Goal: Find specific page/section: Find specific page/section

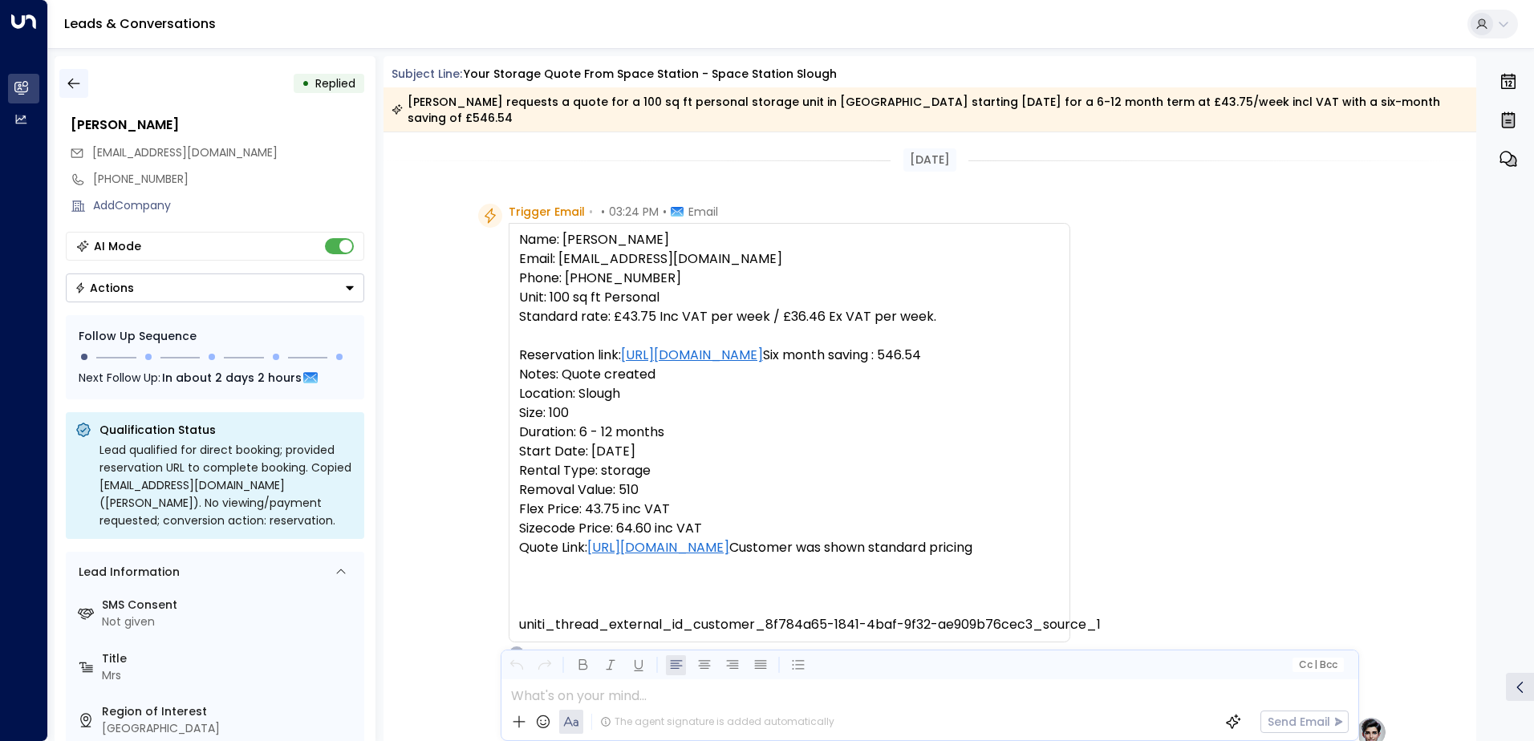
click at [71, 86] on icon "button" at bounding box center [73, 84] width 12 height 10
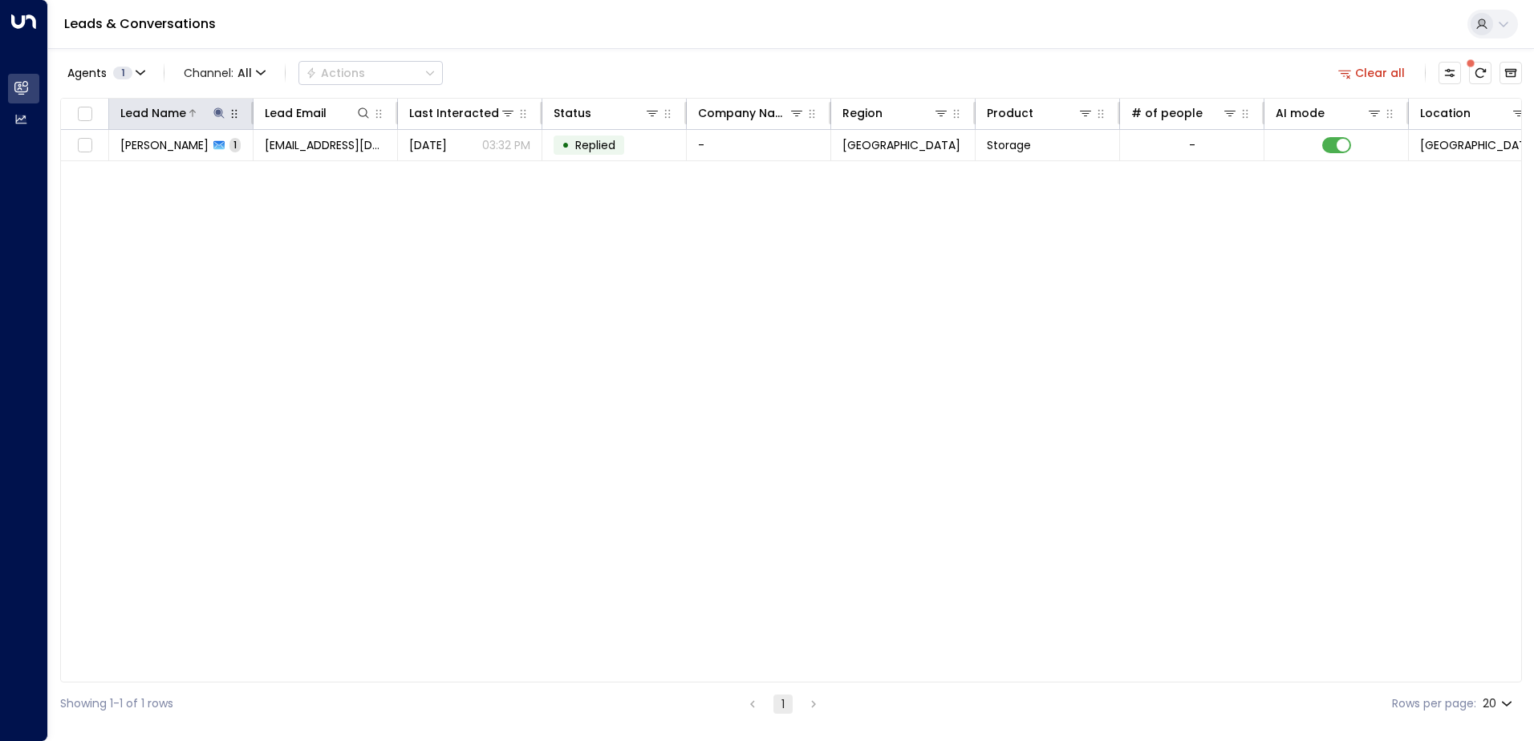
click at [218, 114] on icon at bounding box center [218, 112] width 10 height 10
type input "**********"
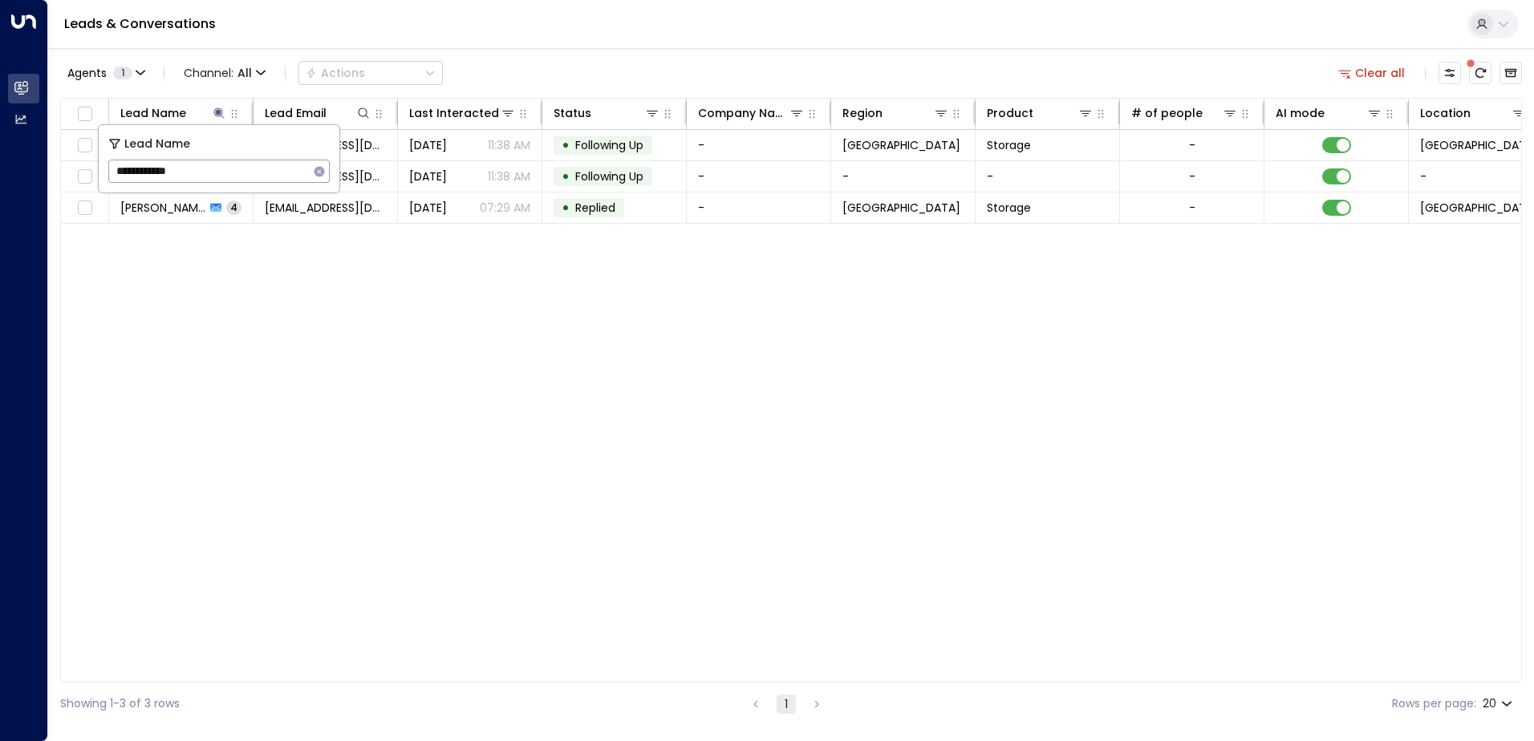
click at [224, 183] on input "**********" at bounding box center [208, 171] width 201 height 30
click at [218, 323] on div "Lead Name Lead Email Last Interacted Status Company Name Region Product # of pe…" at bounding box center [790, 390] width 1461 height 585
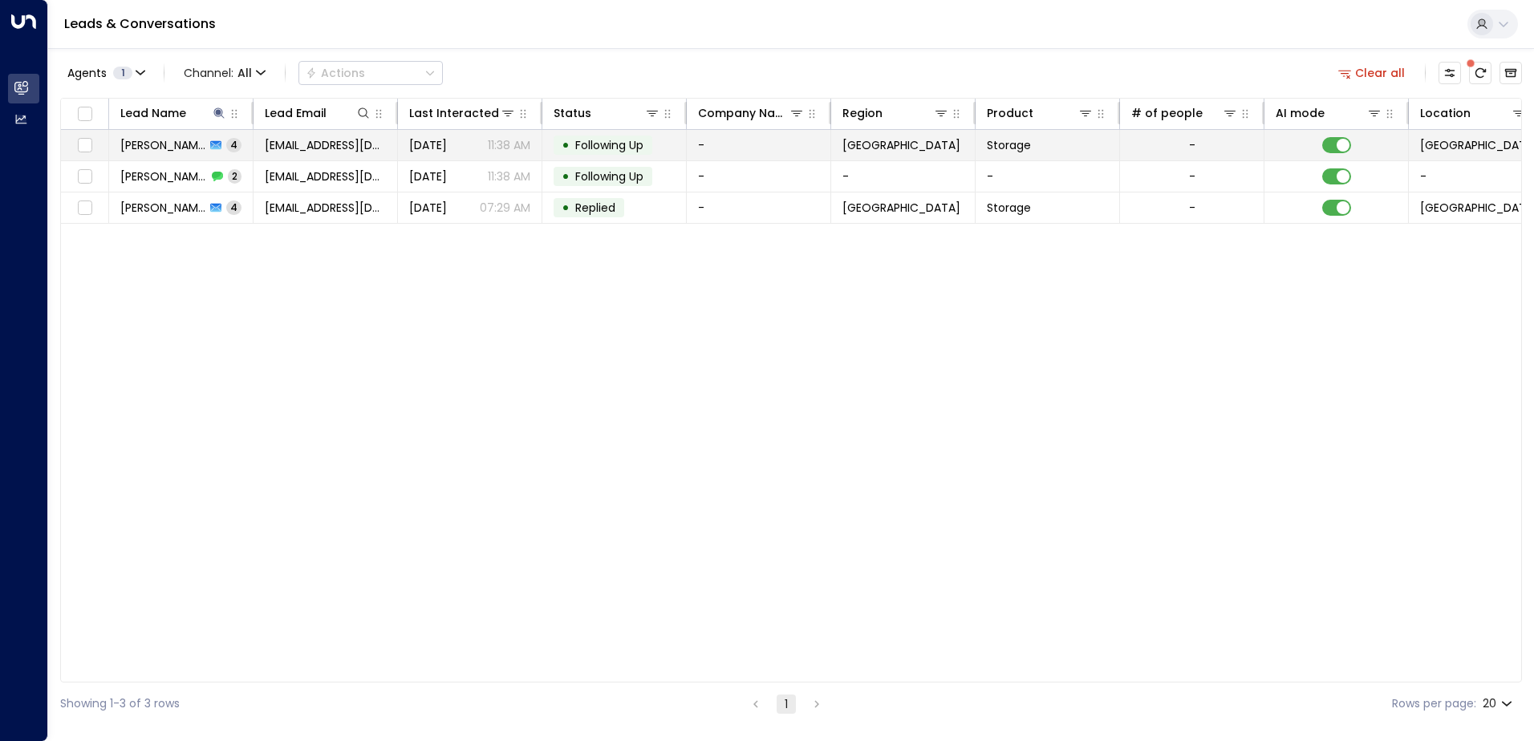
click at [197, 136] on td "[PERSON_NAME] 4" at bounding box center [181, 145] width 144 height 30
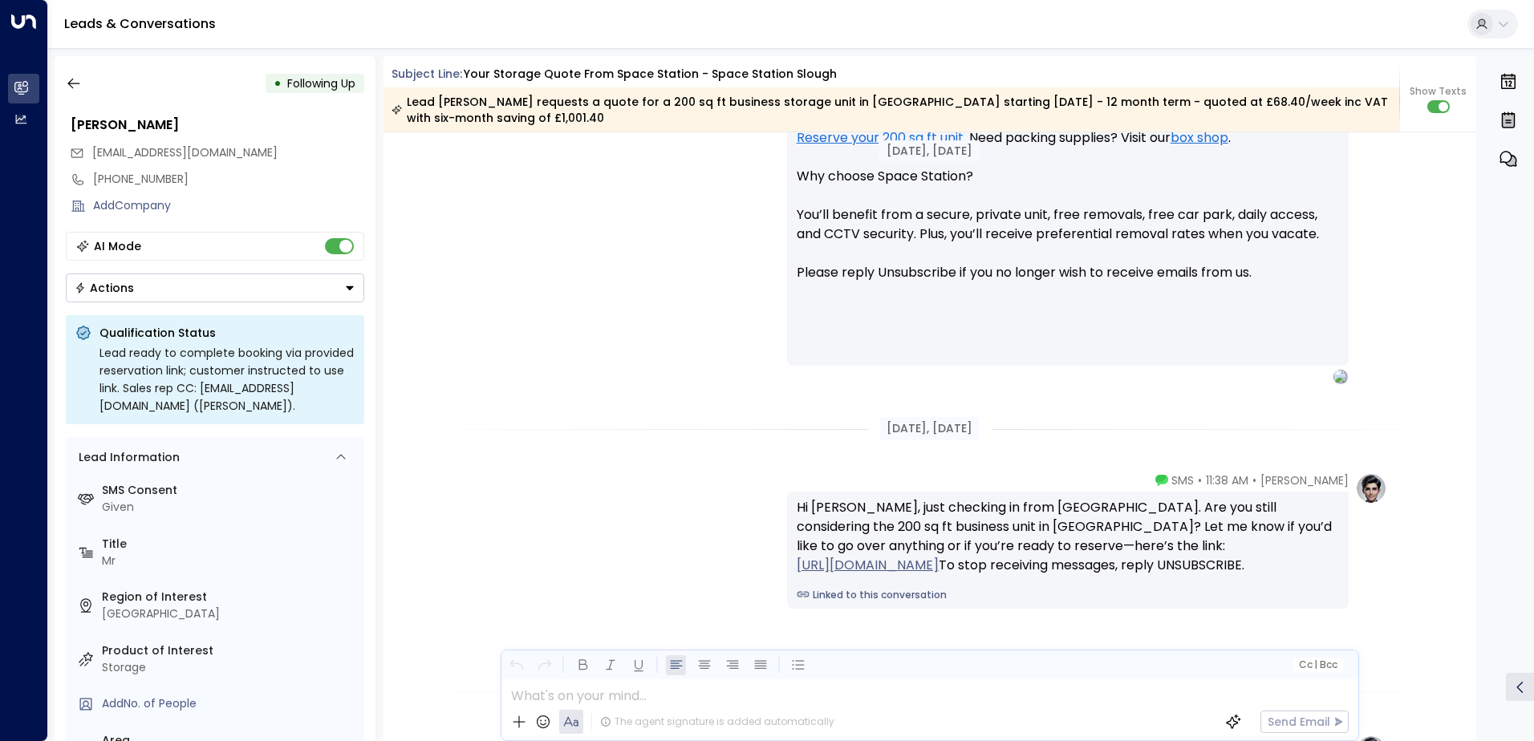
scroll to position [1472, 0]
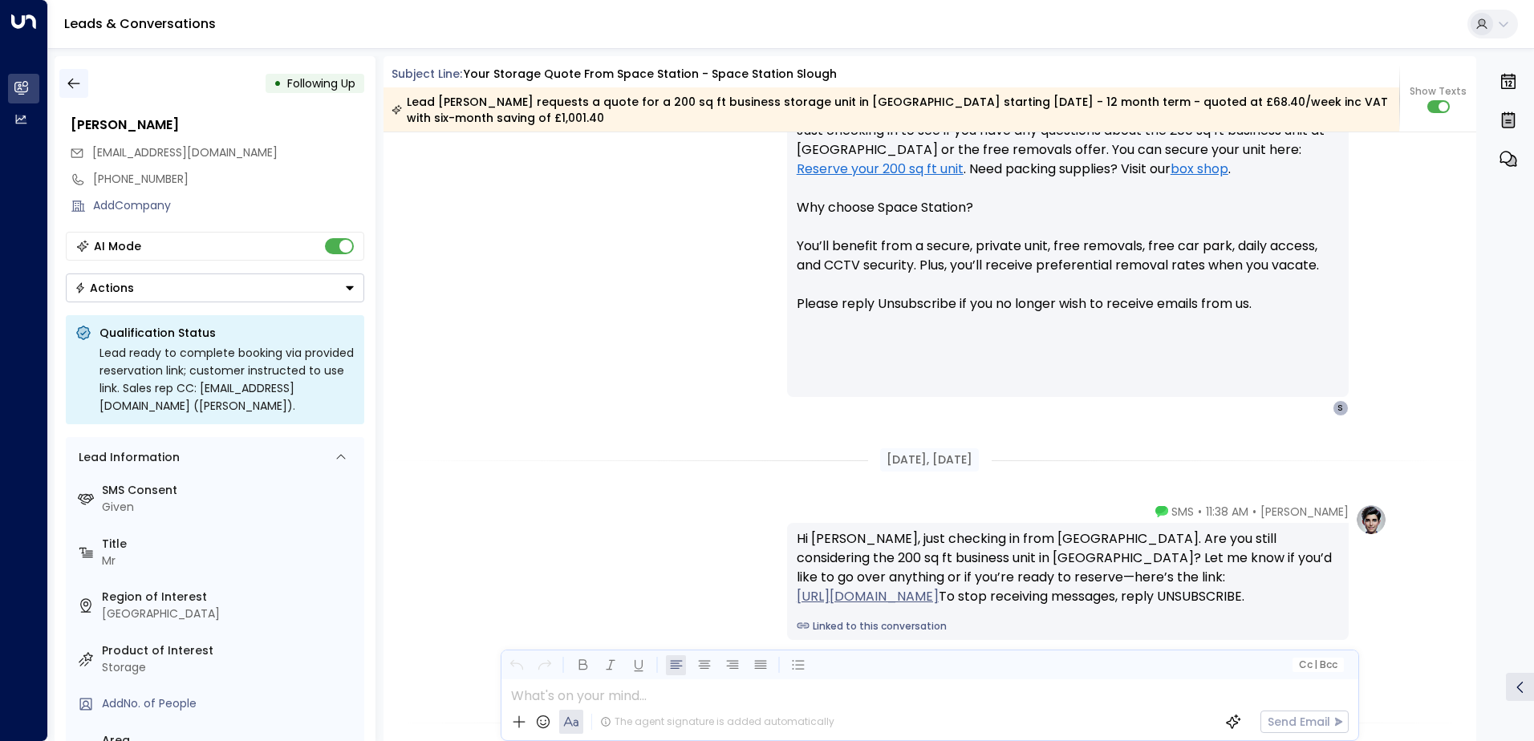
click at [79, 82] on icon "button" at bounding box center [74, 83] width 16 height 16
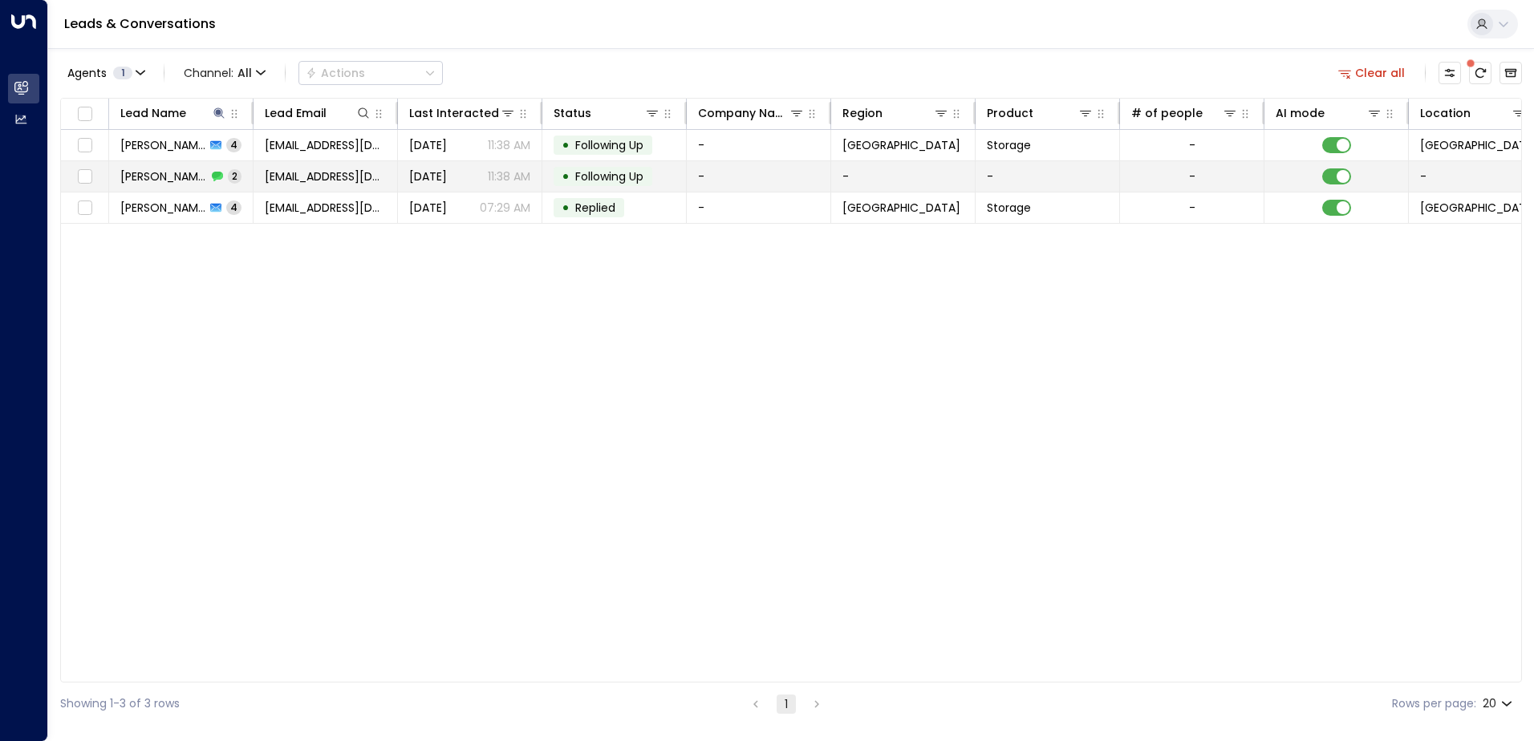
click at [213, 176] on icon at bounding box center [218, 176] width 10 height 9
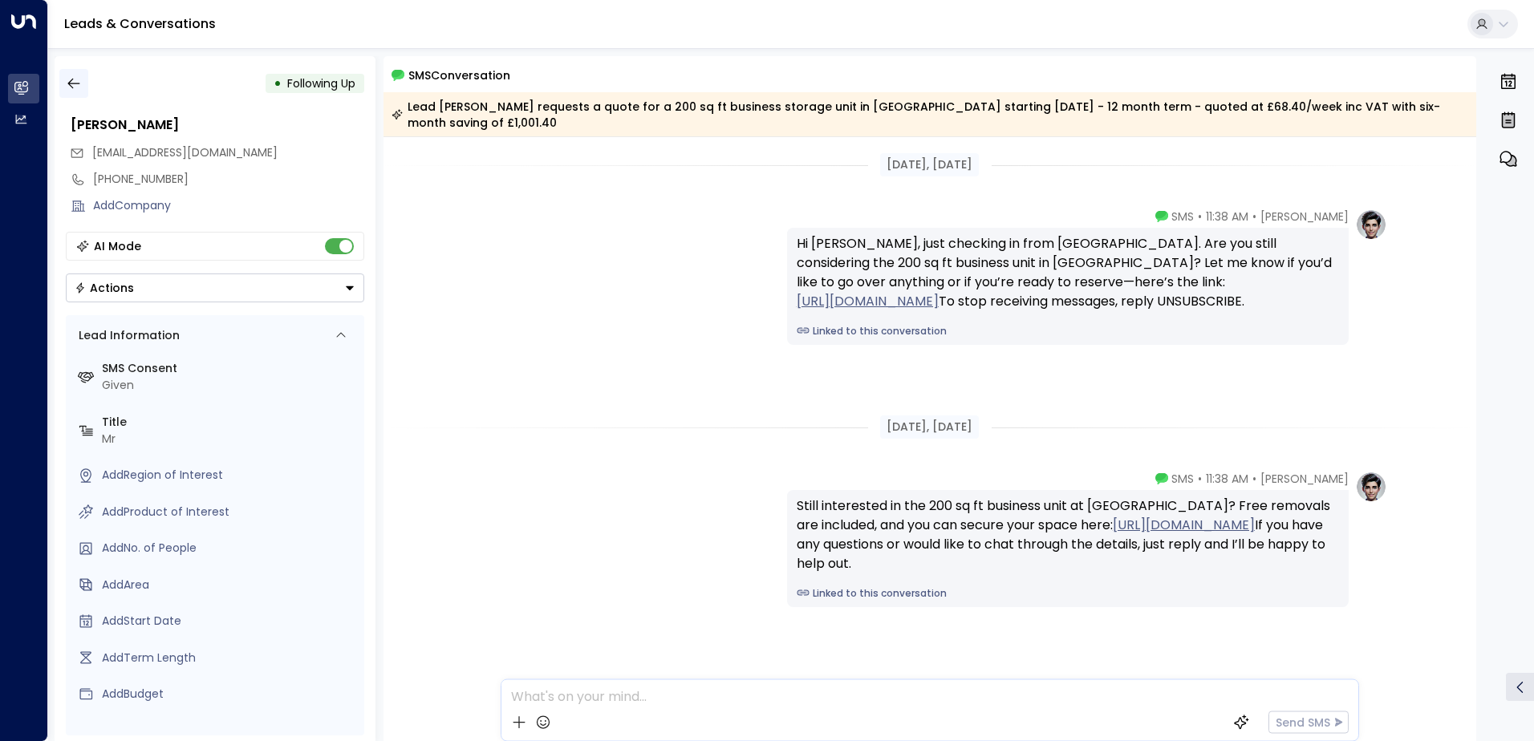
click at [83, 81] on button "button" at bounding box center [73, 83] width 29 height 29
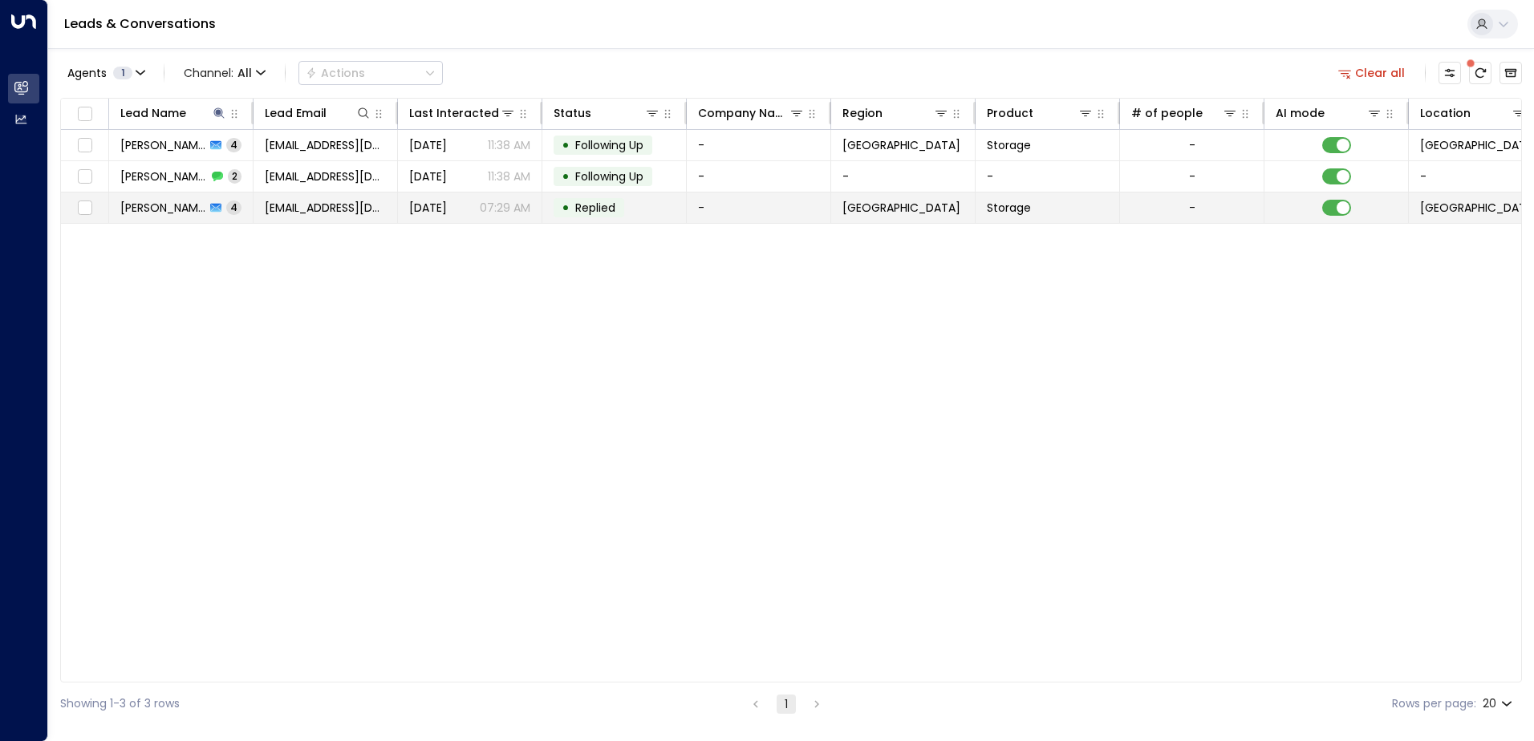
click at [199, 214] on div "[PERSON_NAME] 4" at bounding box center [180, 208] width 121 height 16
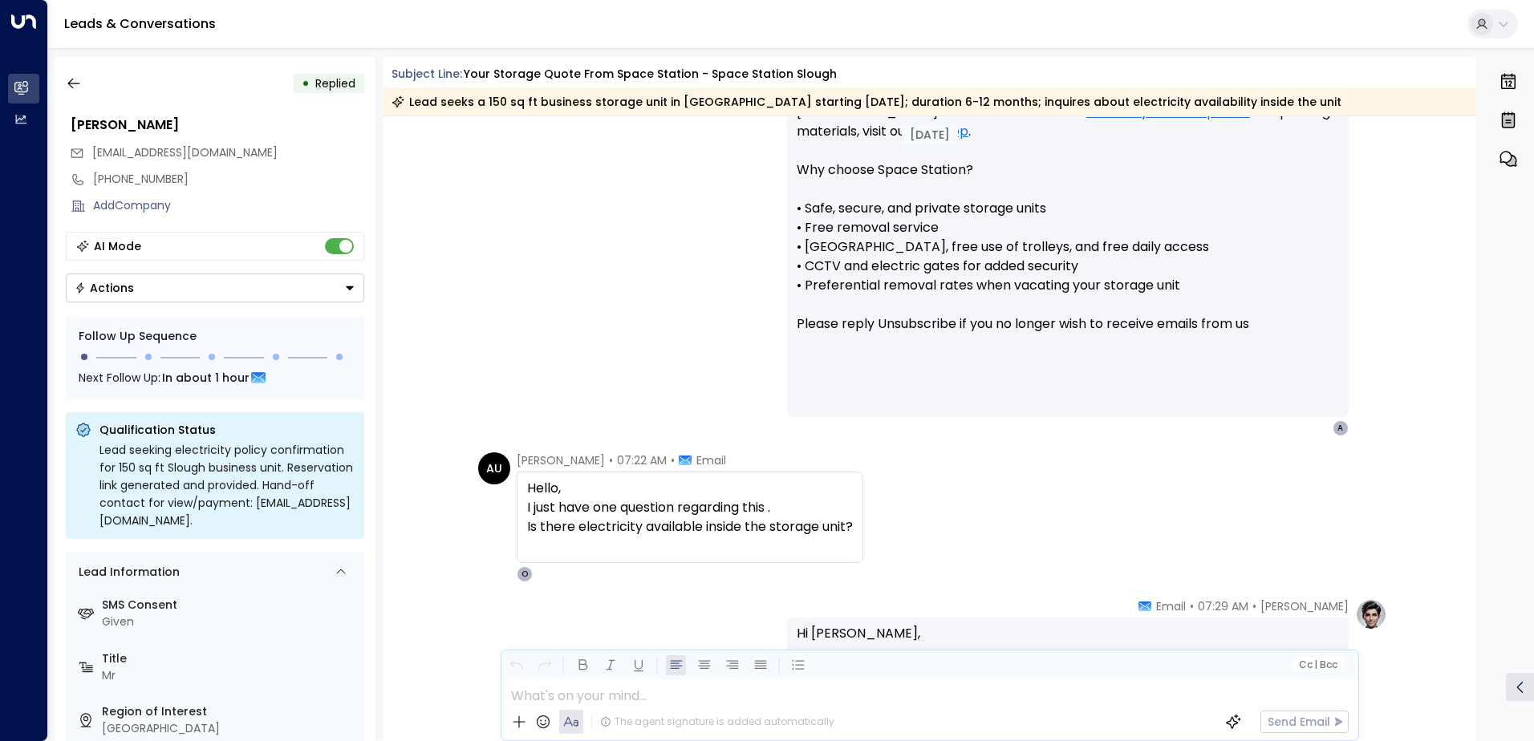
scroll to position [1408, 0]
